Goal: Find specific fact: Find specific page/section

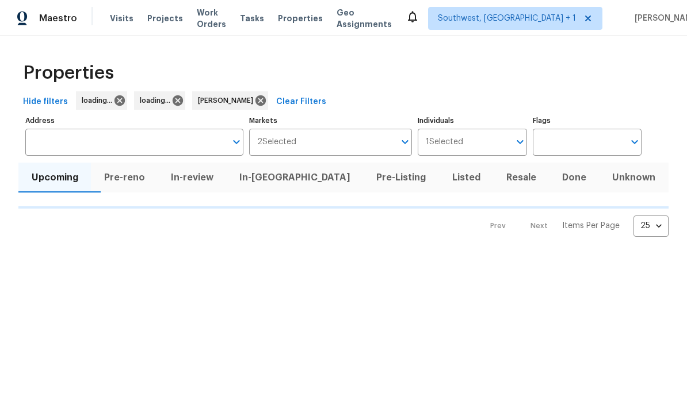
scroll to position [1, 0]
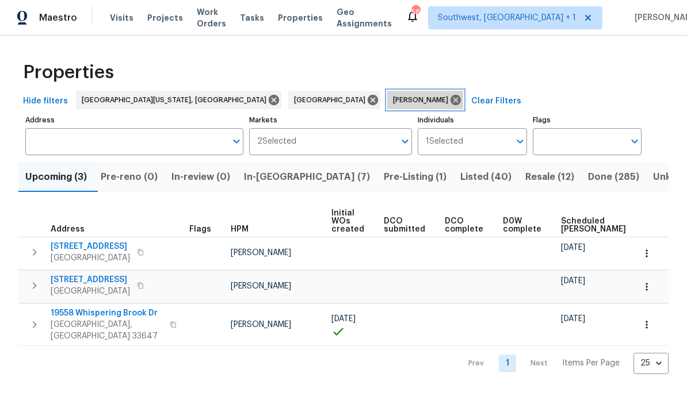
click at [450, 99] on icon at bounding box center [455, 100] width 10 height 10
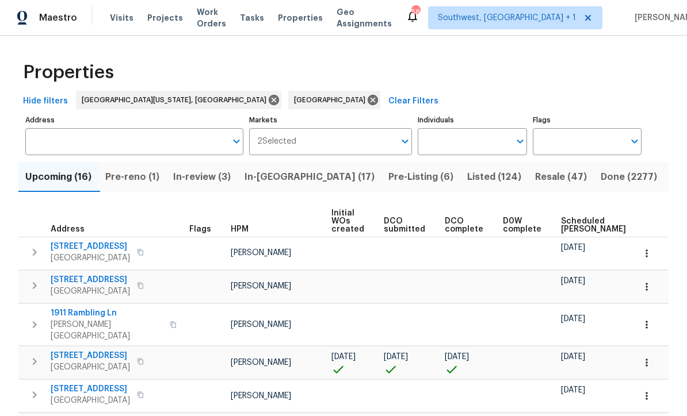
scroll to position [1, 0]
click at [477, 143] on input "Individuals" at bounding box center [463, 142] width 91 height 27
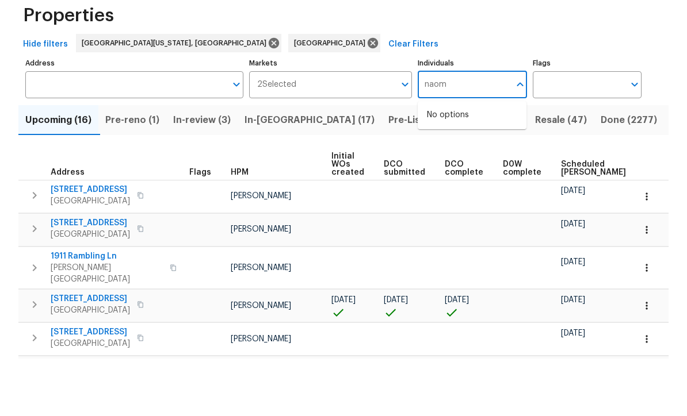
type input "[PERSON_NAME]"
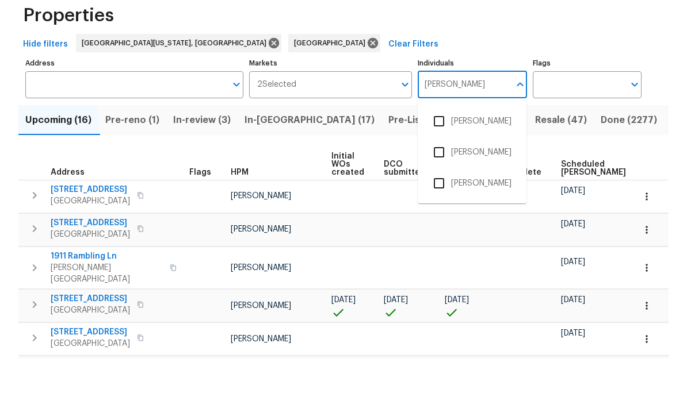
click at [437, 167] on input "checkbox" at bounding box center [439, 179] width 24 height 24
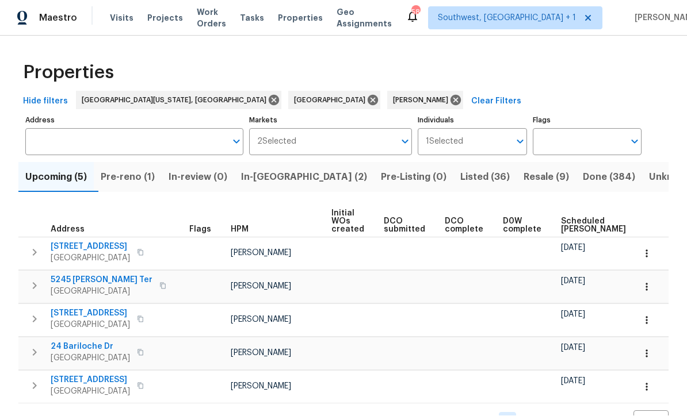
scroll to position [1, 0]
click at [523, 176] on span "Resale (9)" at bounding box center [545, 178] width 45 height 16
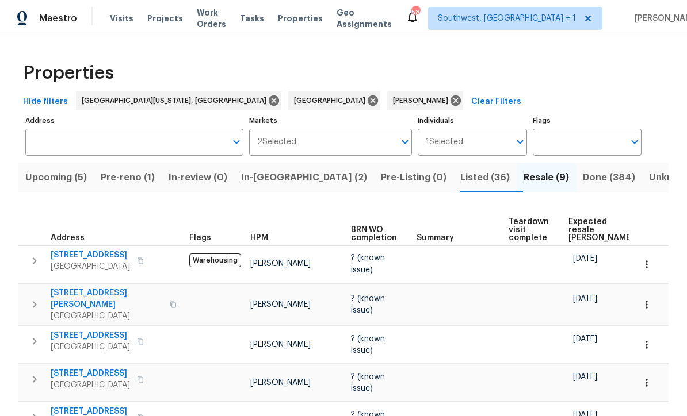
click at [129, 180] on span "Pre-reno (1)" at bounding box center [128, 178] width 54 height 16
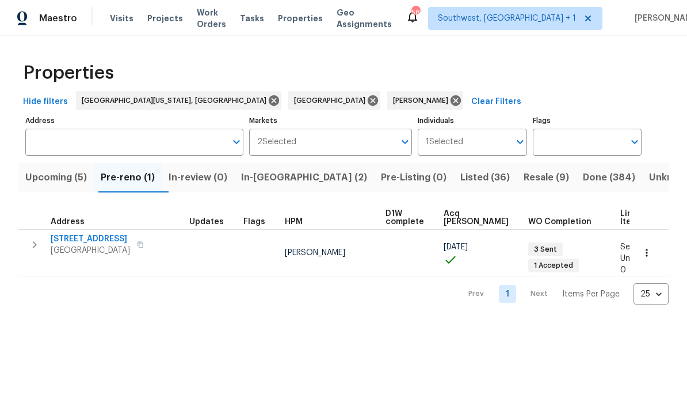
click at [45, 192] on button "Upcoming (5)" at bounding box center [55, 178] width 75 height 30
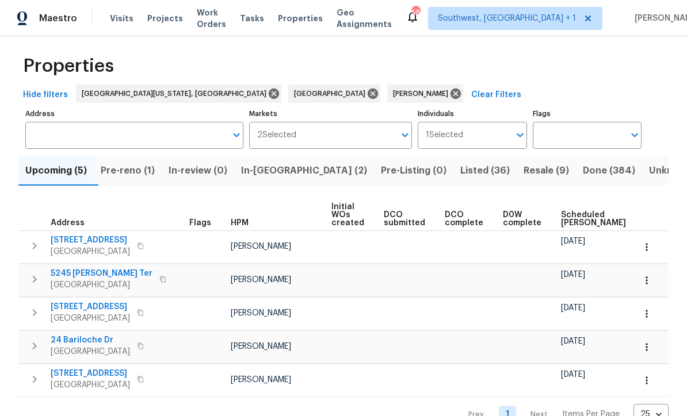
scroll to position [6, 0]
click at [129, 163] on button "Pre-reno (1)" at bounding box center [128, 171] width 68 height 30
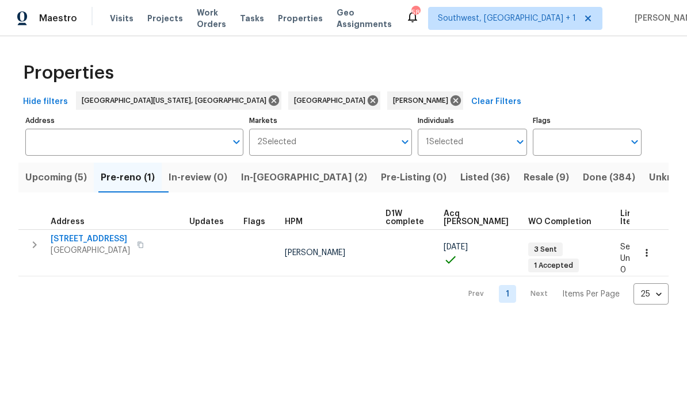
click at [35, 250] on icon "button" at bounding box center [35, 245] width 14 height 14
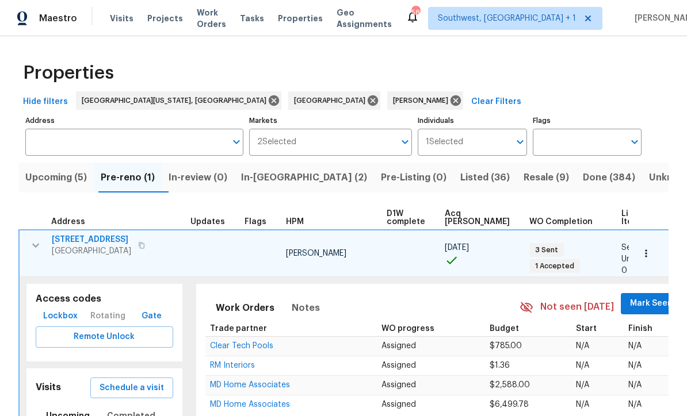
click at [55, 309] on span "Lockbox" at bounding box center [60, 316] width 35 height 14
